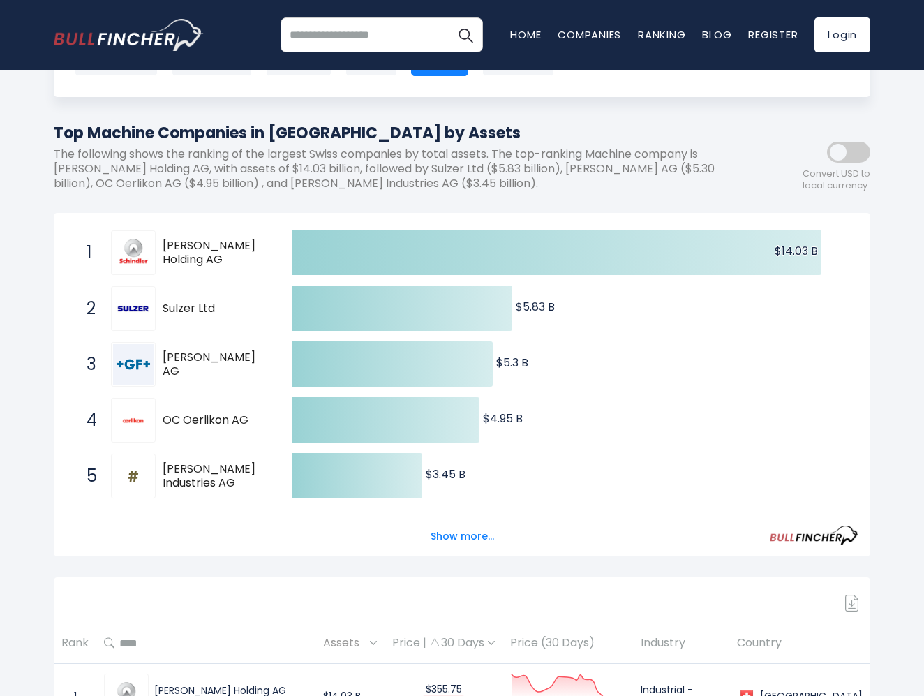
scroll to position [80, 0]
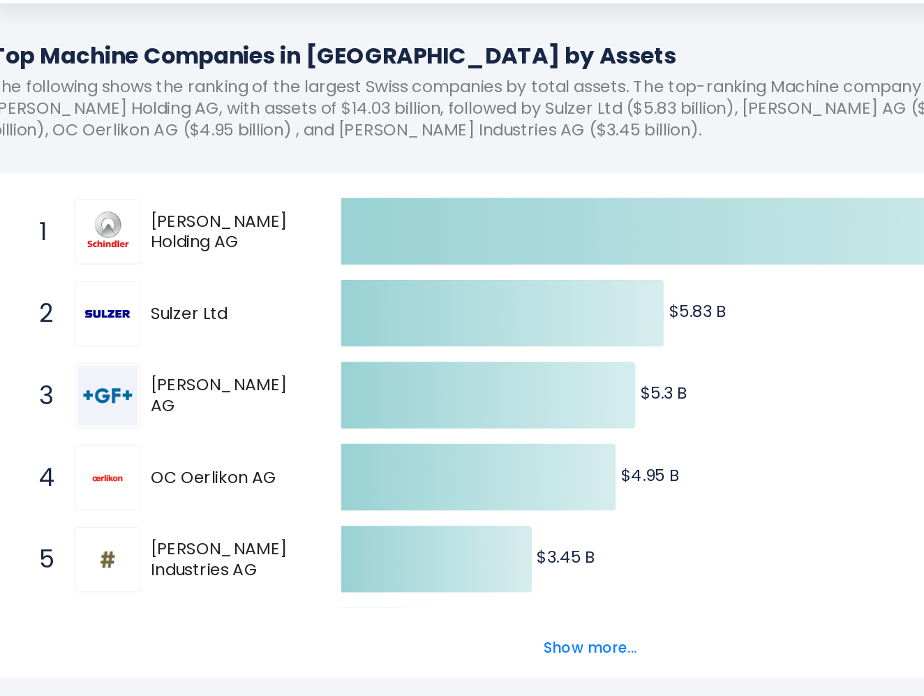
drag, startPoint x: 104, startPoint y: 144, endPoint x: 154, endPoint y: 175, distance: 57.9
click at [156, 268] on div "1 Schindler Holding AG SCHN.SW" at bounding box center [174, 290] width 188 height 45
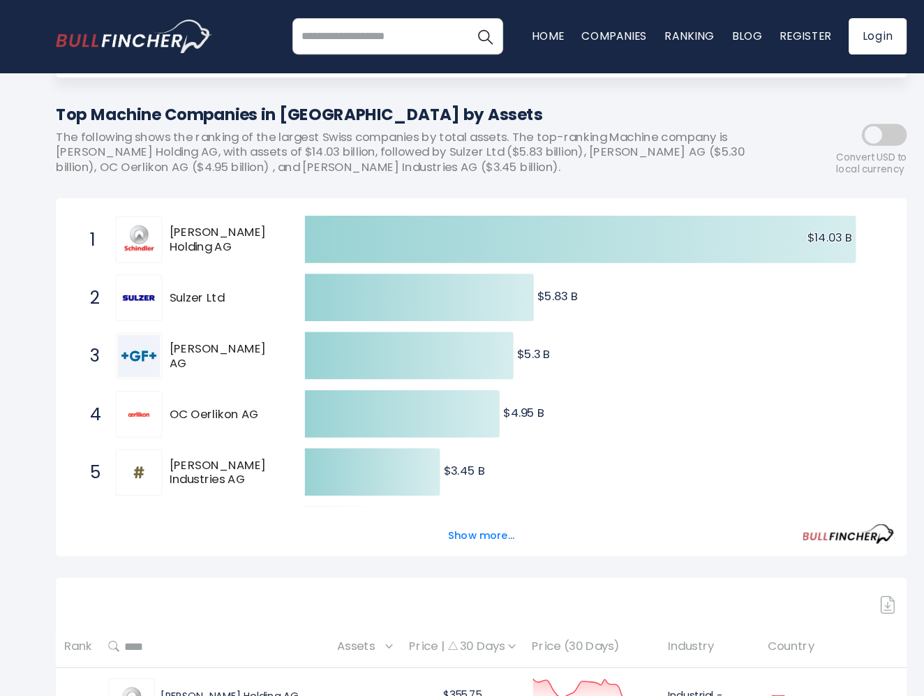
drag, startPoint x: 169, startPoint y: 285, endPoint x: 221, endPoint y: 286, distance: 52.4
click at [221, 285] on span "Sulzer Ltd" at bounding box center [215, 286] width 105 height 15
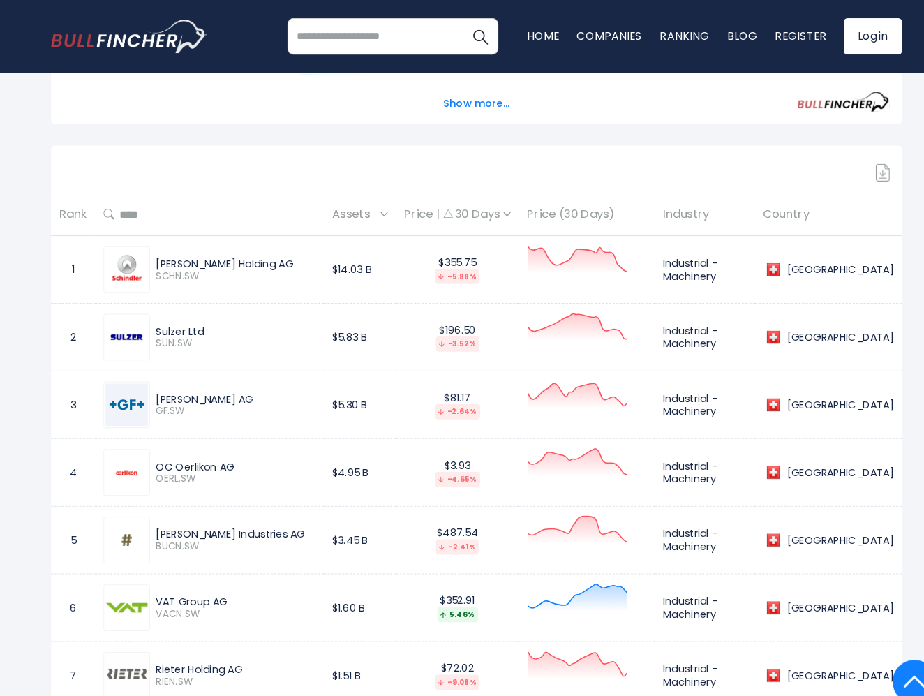
scroll to position [538, 0]
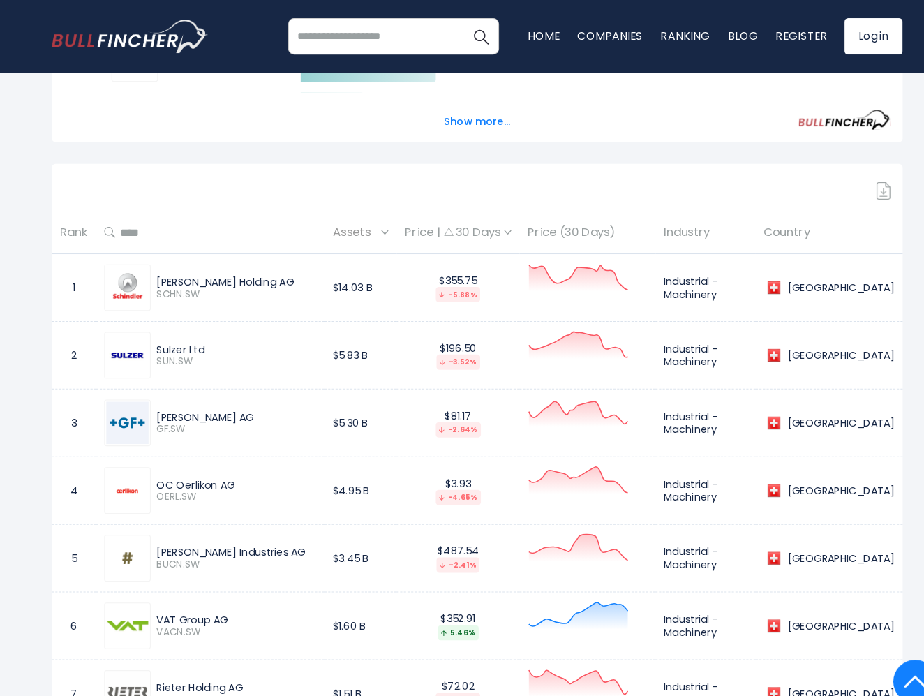
click at [106, 339] on img at bounding box center [126, 340] width 40 height 40
click at [127, 339] on img at bounding box center [126, 340] width 40 height 40
drag, startPoint x: 165, startPoint y: 339, endPoint x: 210, endPoint y: 339, distance: 45.4
click at [168, 341] on span "SUN.SW" at bounding box center [231, 347] width 154 height 12
drag, startPoint x: 205, startPoint y: 332, endPoint x: 139, endPoint y: 332, distance: 66.3
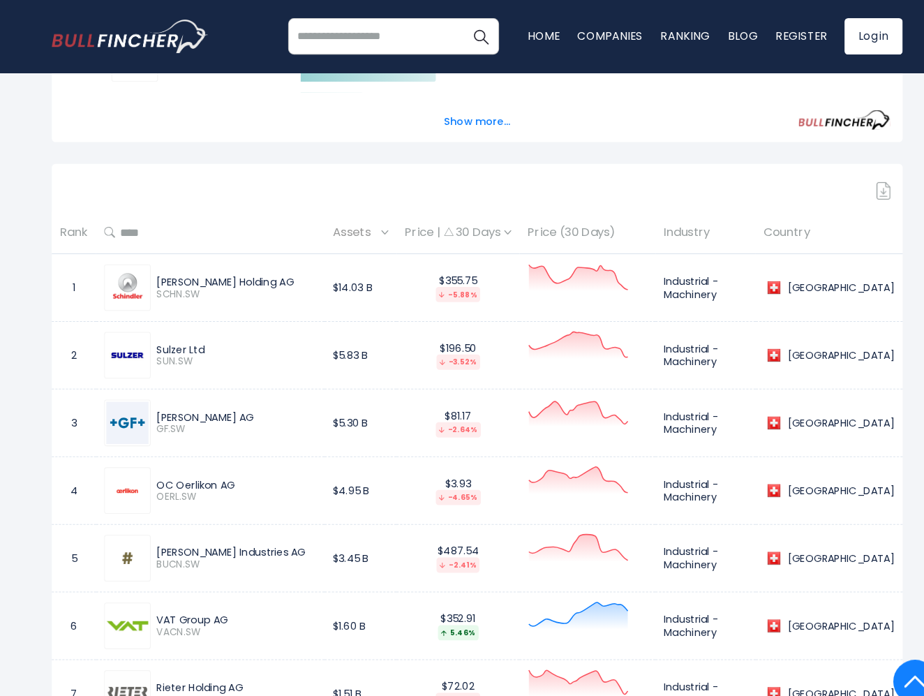
click at [138, 332] on div "Sulzer Ltd SUN.SW" at bounding box center [206, 340] width 204 height 45
copy div "Sulzer Ltd"
drag, startPoint x: 242, startPoint y: 395, endPoint x: 149, endPoint y: 396, distance: 92.1
click at [149, 396] on div "[PERSON_NAME] AG GF.SW" at bounding box center [228, 406] width 159 height 24
copy div "[PERSON_NAME] AG"
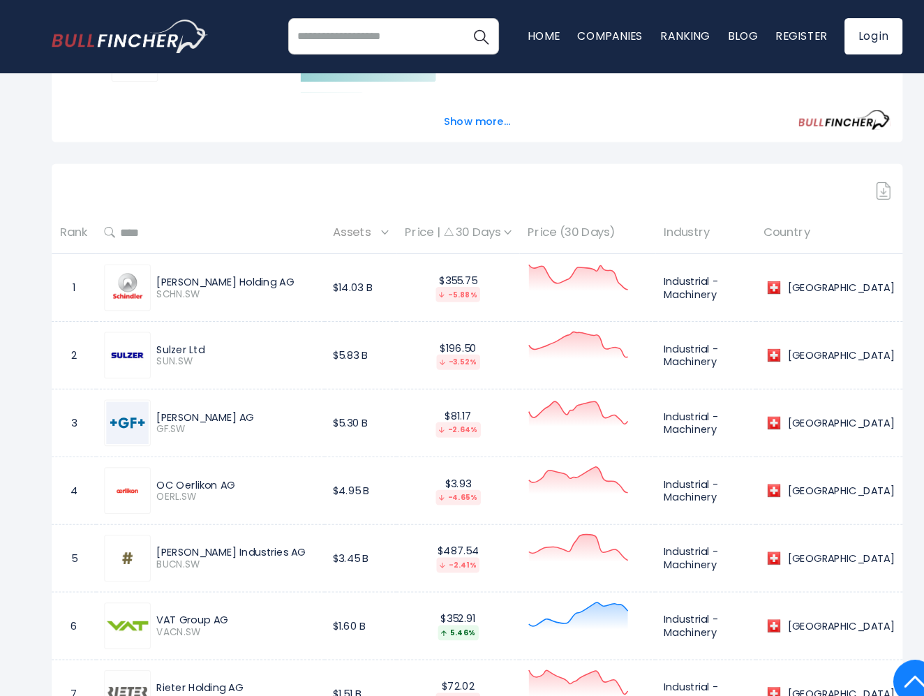
drag, startPoint x: 256, startPoint y: 262, endPoint x: 151, endPoint y: 263, distance: 104.7
click at [154, 264] on div "[PERSON_NAME] Holding AG" at bounding box center [231, 270] width 154 height 13
copy div "[PERSON_NAME] Holding AG"
drag, startPoint x: 202, startPoint y: 336, endPoint x: 134, endPoint y: 334, distance: 67.7
click at [134, 334] on div "Sulzer Ltd SUN.SW" at bounding box center [206, 340] width 204 height 45
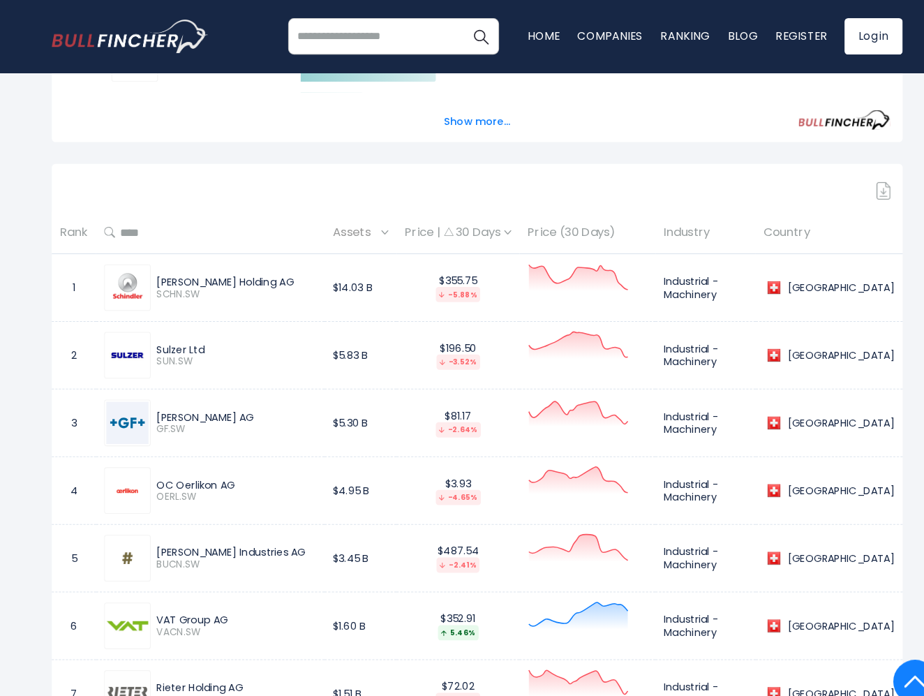
copy div "Sulzer Ltd"
drag, startPoint x: 237, startPoint y: 400, endPoint x: 149, endPoint y: 400, distance: 88.0
click at [149, 400] on div "[PERSON_NAME] AG GF.SW" at bounding box center [228, 406] width 159 height 24
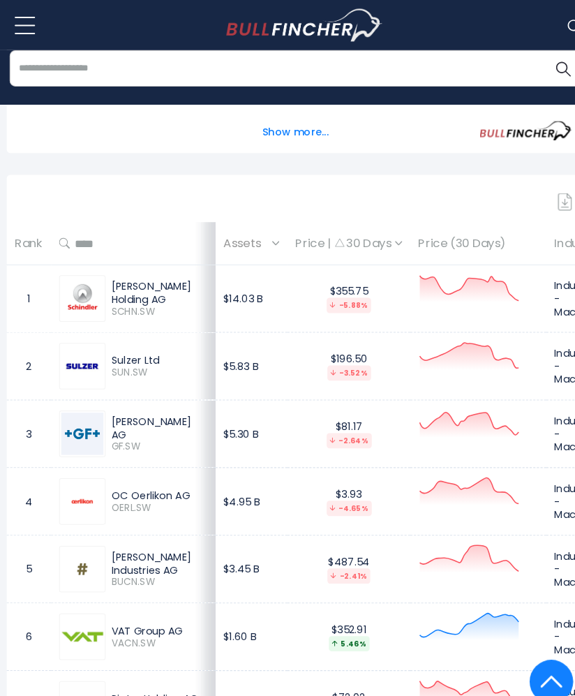
click at [149, 423] on span "GF.SW" at bounding box center [157, 429] width 92 height 12
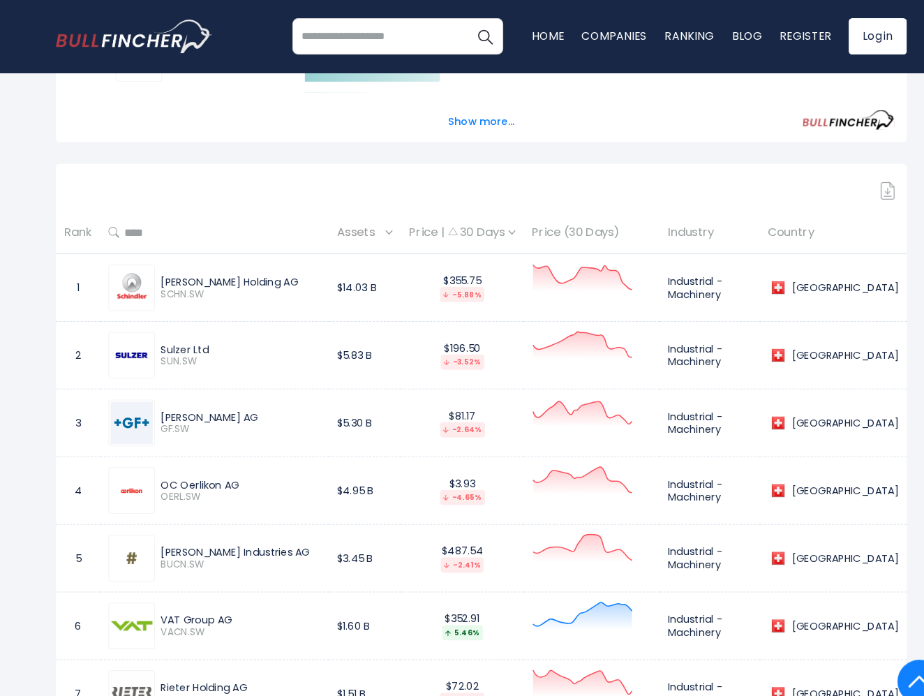
drag, startPoint x: 256, startPoint y: 402, endPoint x: 146, endPoint y: 401, distance: 110.3
click at [146, 401] on div "[PERSON_NAME] AG GF.SW" at bounding box center [206, 405] width 204 height 45
copy div "[PERSON_NAME] AG"
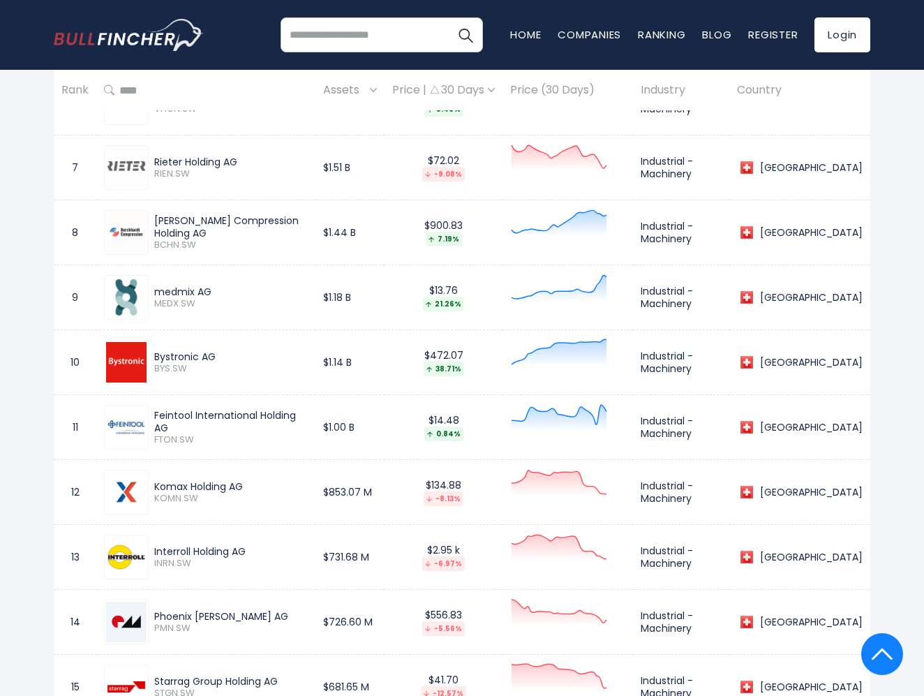
scroll to position [622, 0]
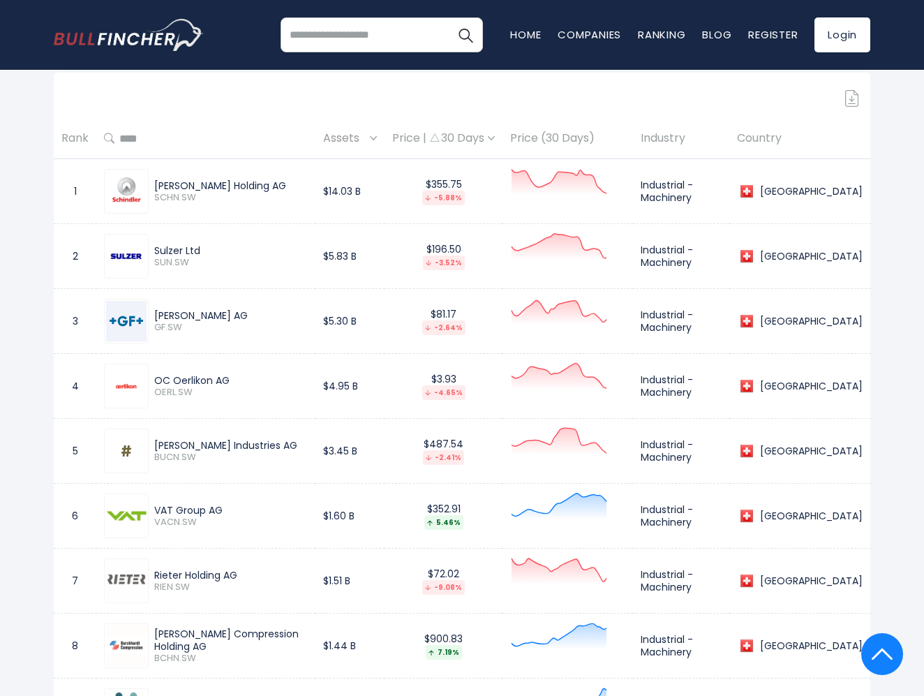
drag, startPoint x: 249, startPoint y: 310, endPoint x: 152, endPoint y: 310, distance: 96.3
click at [152, 310] on div "[PERSON_NAME] AG GF.SW" at bounding box center [228, 321] width 159 height 24
drag, startPoint x: 219, startPoint y: 246, endPoint x: 150, endPoint y: 246, distance: 69.1
click at [150, 246] on div "Sulzer Ltd SUN.SW" at bounding box center [228, 256] width 159 height 24
drag, startPoint x: 244, startPoint y: 311, endPoint x: 151, endPoint y: 311, distance: 92.8
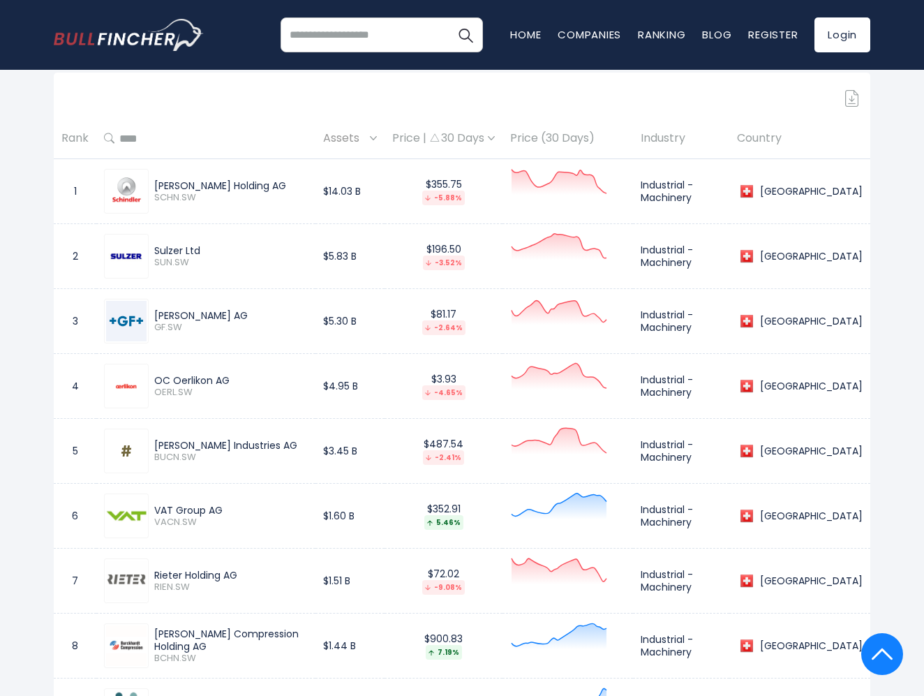
click at [151, 311] on div "[PERSON_NAME] AG GF.SW" at bounding box center [228, 321] width 159 height 24
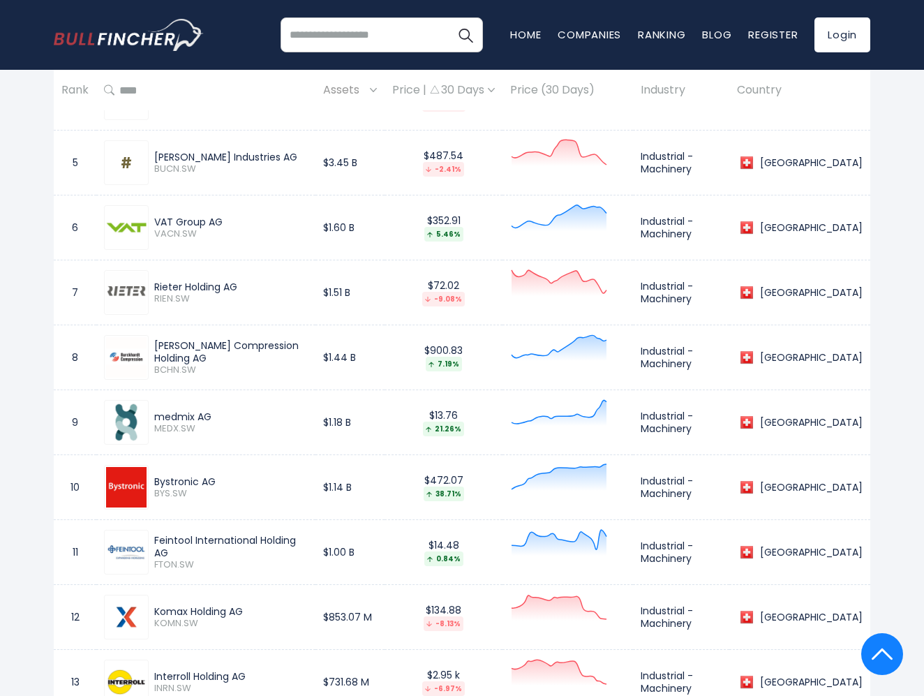
scroll to position [652, 0]
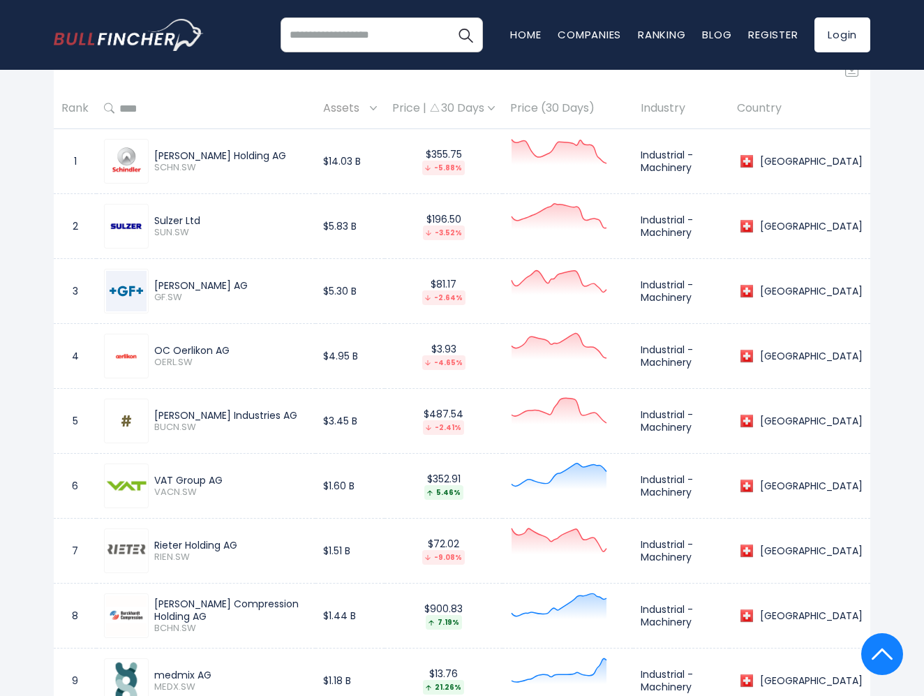
copy div "[PERSON_NAME] AG"
